Goal: Task Accomplishment & Management: Manage account settings

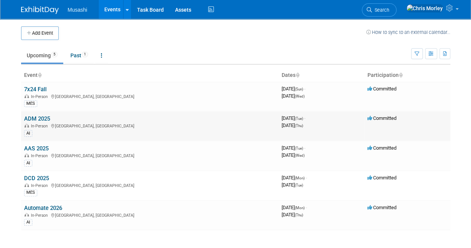
click at [42, 117] on link "ADM 2025" at bounding box center [37, 118] width 26 height 7
click at [37, 146] on link "AAS 2025" at bounding box center [36, 148] width 24 height 7
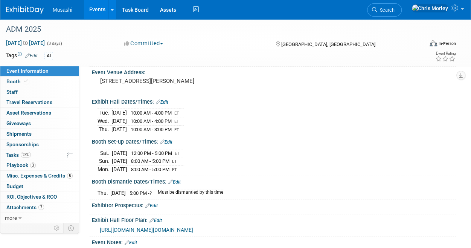
scroll to position [45, 0]
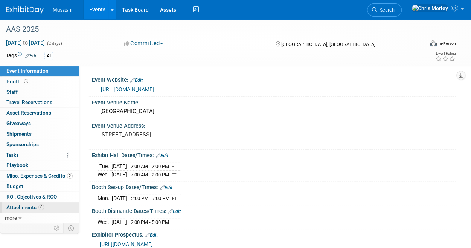
click at [26, 208] on span "Attachments 6" at bounding box center [25, 207] width 38 height 6
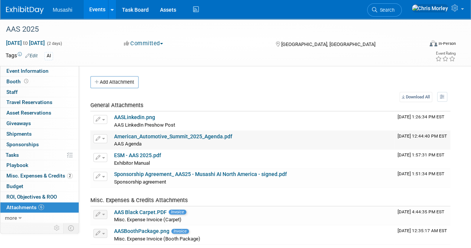
click at [181, 144] on div "AAS Agenda AAS Agenda X" at bounding box center [253, 144] width 278 height 8
click at [102, 139] on button "button" at bounding box center [100, 138] width 14 height 9
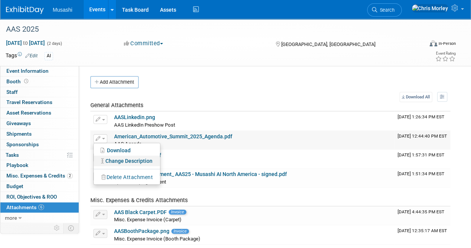
click at [138, 159] on link "Change Description" at bounding box center [127, 161] width 66 height 11
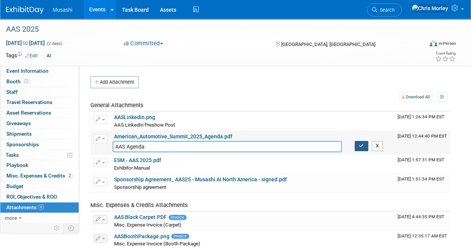
click at [355, 147] on button "button" at bounding box center [362, 146] width 14 height 10
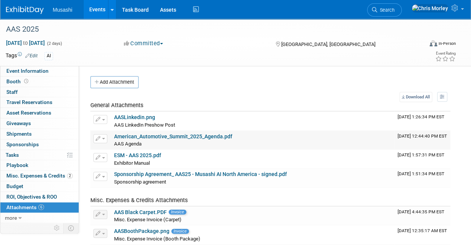
click at [102, 141] on button "button" at bounding box center [100, 138] width 14 height 9
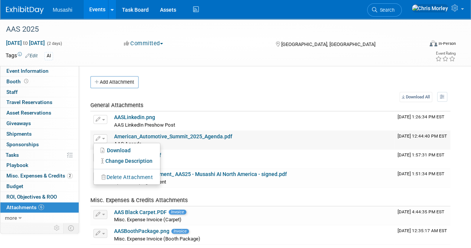
click at [113, 174] on button "Delete Attachment" at bounding box center [127, 177] width 59 height 10
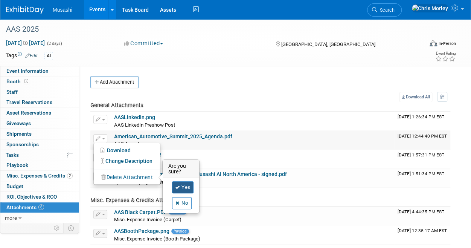
click at [185, 187] on link "Yes" at bounding box center [183, 187] width 22 height 12
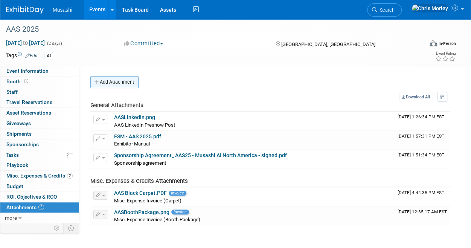
click at [119, 82] on button "Add Attachment" at bounding box center [114, 82] width 48 height 12
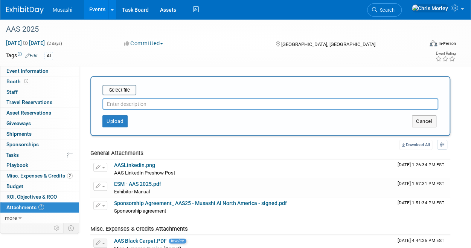
click at [154, 99] on input "text" at bounding box center [270, 103] width 336 height 11
type input "AAS Agenda"
click at [127, 87] on input "file" at bounding box center [91, 89] width 90 height 9
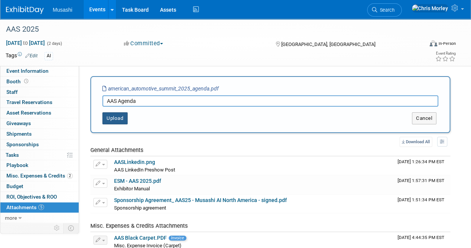
click at [114, 117] on button "Upload" at bounding box center [114, 118] width 25 height 12
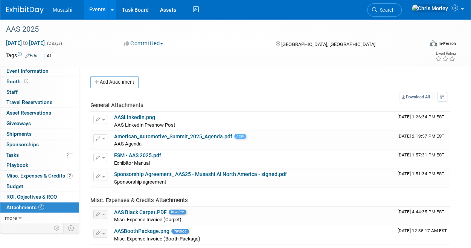
scroll to position [84, 0]
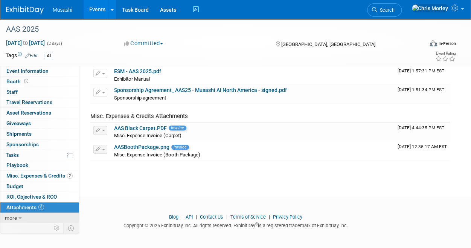
click at [11, 217] on span "more" at bounding box center [11, 218] width 12 height 6
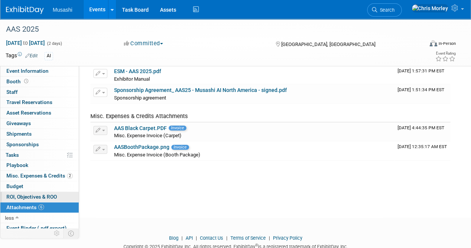
scroll to position [44, 0]
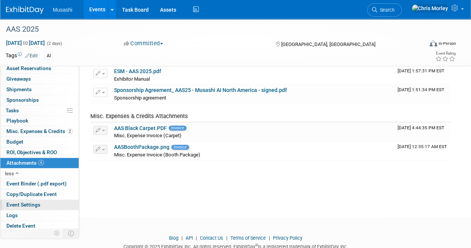
click at [32, 203] on span "Event Settings" at bounding box center [23, 204] width 34 height 6
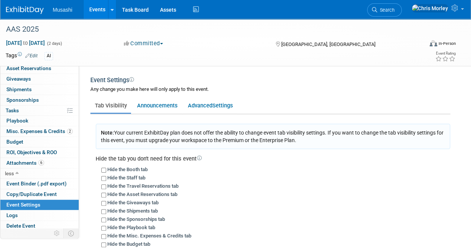
click at [35, 197] on link "Copy/Duplicate Event" at bounding box center [39, 194] width 78 height 10
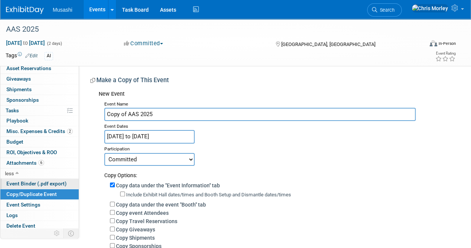
click at [44, 182] on span "Event Binder (.pdf export)" at bounding box center [36, 183] width 60 height 6
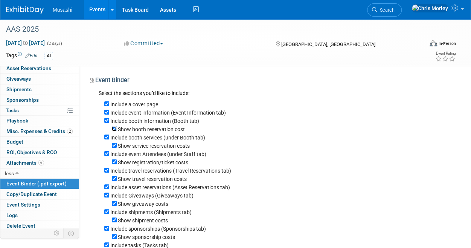
click at [115, 129] on input "Show booth reservation cost" at bounding box center [114, 128] width 5 height 5
checkbox input "false"
click at [114, 148] on input "Show service reservation costs" at bounding box center [114, 145] width 5 height 5
checkbox input "false"
click at [114, 163] on input "Show registration/ticket costs" at bounding box center [114, 161] width 5 height 5
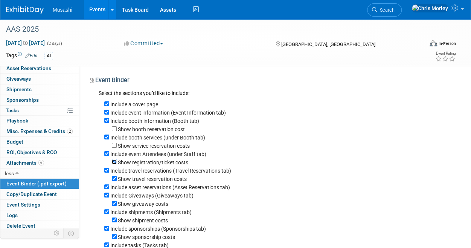
checkbox input "false"
click at [113, 181] on input "Show travel reservation costs" at bounding box center [114, 178] width 5 height 5
checkbox input "false"
click at [108, 172] on input "Include travel reservations (Travel Reservations tab)" at bounding box center [106, 170] width 5 height 5
checkbox input "false"
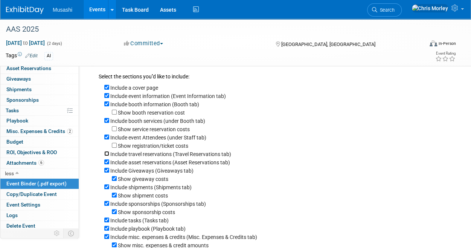
scroll to position [17, 0]
click at [106, 163] on input "Include asset reservations (Asset Reservations tab)" at bounding box center [106, 161] width 5 height 5
checkbox input "false"
click at [114, 180] on input "Show giveaway costs" at bounding box center [114, 177] width 5 height 5
checkbox input "false"
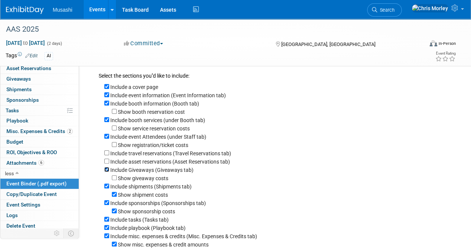
click at [108, 172] on input "Include Giveaways (Giveaways tab)" at bounding box center [106, 169] width 5 height 5
checkbox input "false"
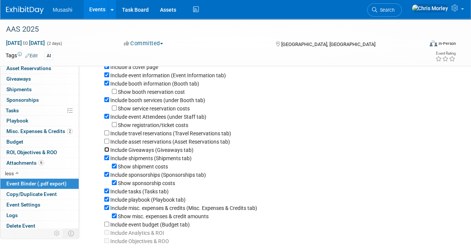
scroll to position [38, 0]
click at [116, 165] on input "Show shipment costs" at bounding box center [114, 165] width 5 height 5
checkbox input "false"
click at [107, 159] on input "Include shipments (Shipments tab)" at bounding box center [106, 157] width 5 height 5
checkbox input "false"
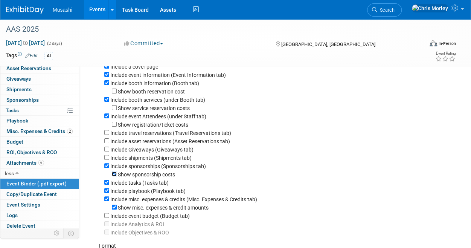
click at [114, 176] on input "Show sponsorship costs" at bounding box center [114, 173] width 5 height 5
checkbox input "false"
click at [106, 185] on input "Include tasks (Tasks tab)" at bounding box center [106, 182] width 5 height 5
checkbox input "false"
click at [106, 192] on input "Include playbook (Playbook tab)" at bounding box center [106, 190] width 5 height 5
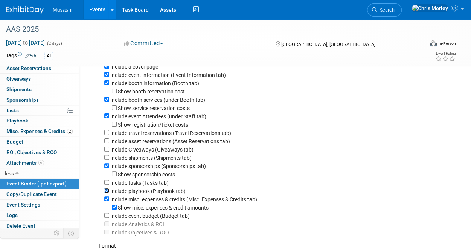
checkbox input "false"
click at [106, 201] on input "Include misc. expenses & credits (Misc. Expenses & Credits tab)" at bounding box center [106, 198] width 5 height 5
checkbox input "false"
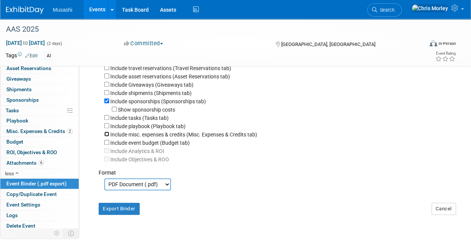
scroll to position [103, 0]
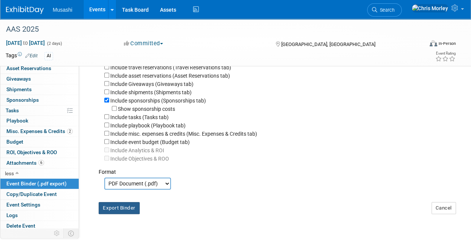
click at [120, 213] on button "Export Binder" at bounding box center [119, 208] width 41 height 12
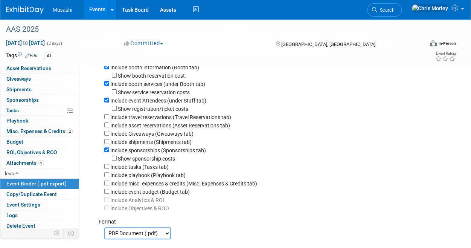
scroll to position [33, 0]
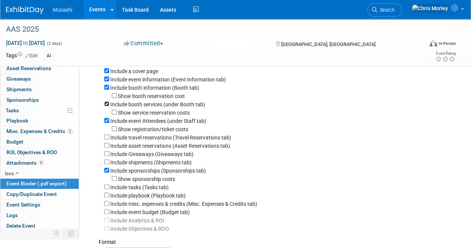
click at [107, 104] on input "Include booth services (under Booth tab)" at bounding box center [106, 103] width 5 height 5
checkbox input "false"
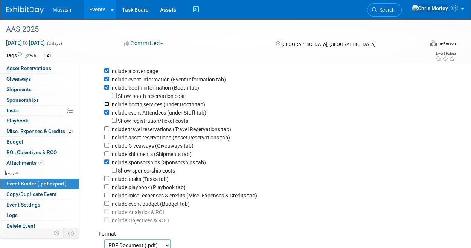
scroll to position [13, 0]
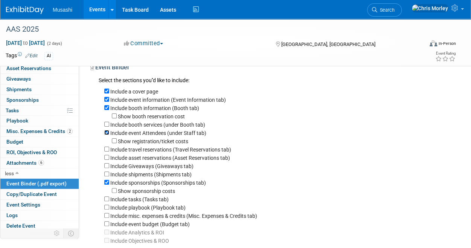
click at [104, 133] on input "Include event Attendees (under Staff tab)" at bounding box center [106, 132] width 5 height 5
checkbox input "false"
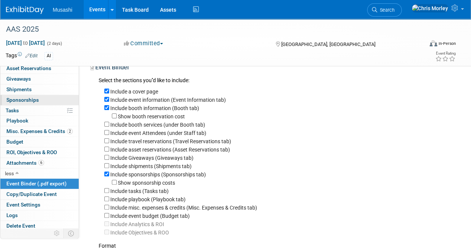
click at [29, 99] on span "Sponsorships 0" at bounding box center [22, 100] width 32 height 6
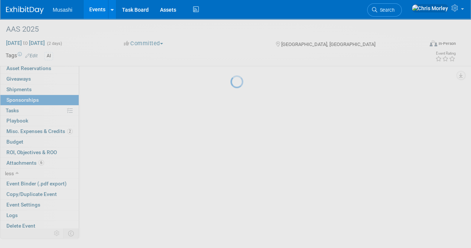
scroll to position [0, 0]
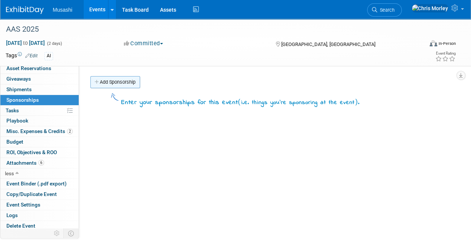
click at [116, 84] on link "Add Sponsorship" at bounding box center [115, 82] width 50 height 12
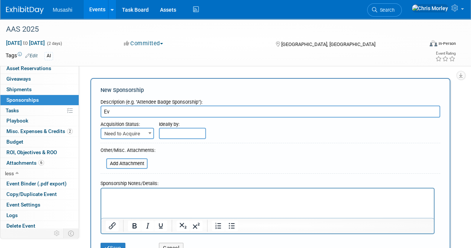
type input "E"
type input "Sponsorship Lunch and Learn"
click at [142, 131] on span "Need to Acquire" at bounding box center [127, 133] width 52 height 11
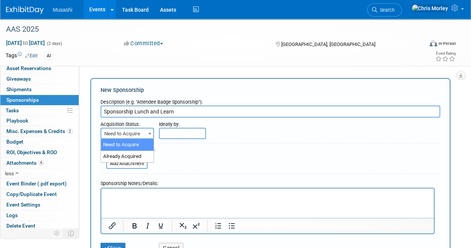
click at [142, 131] on span "Need to Acquire" at bounding box center [127, 133] width 52 height 11
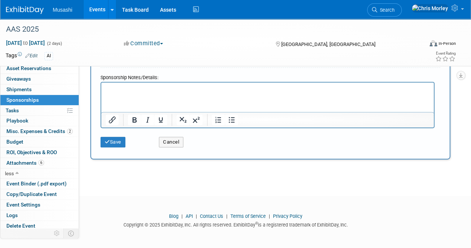
scroll to position [9, 0]
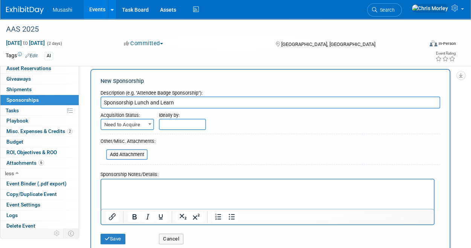
click at [138, 122] on span "Need to Acquire" at bounding box center [127, 124] width 52 height 11
click at [139, 122] on span "Need to Acquire" at bounding box center [127, 124] width 52 height 11
click at [137, 186] on p "Rich Text Area. Press ALT-0 for help." at bounding box center [268, 186] width 324 height 8
click at [143, 120] on span "Need to Acquire" at bounding box center [127, 124] width 52 height 11
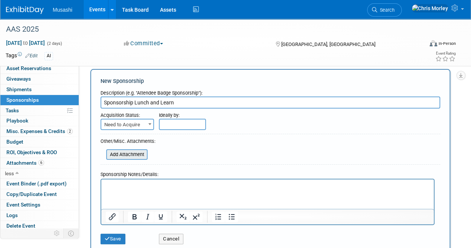
click at [121, 155] on input "file" at bounding box center [102, 154] width 90 height 9
click at [151, 185] on p "Rich Text Area. Press ALT-0 for help." at bounding box center [268, 186] width 324 height 8
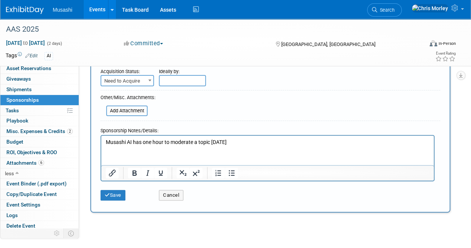
scroll to position [53, 0]
click at [271, 140] on p "Musashi AI has one hour to moderate a topic [DATE]" at bounding box center [268, 142] width 324 height 8
